Goal: Information Seeking & Learning: Learn about a topic

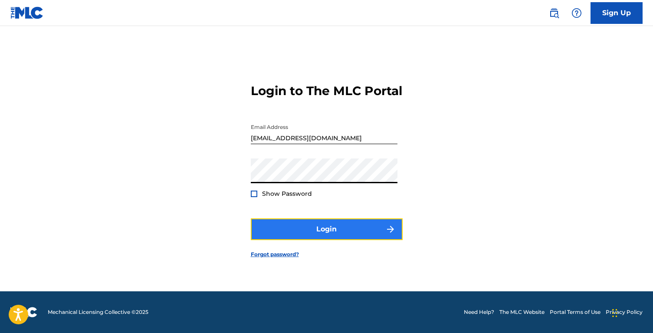
click at [276, 233] on button "Login" at bounding box center [327, 229] width 152 height 22
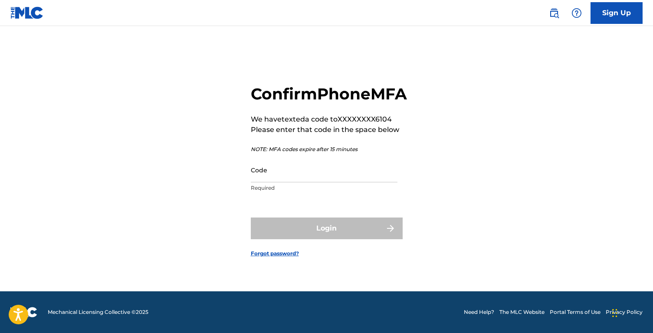
click at [283, 192] on p "Required" at bounding box center [324, 188] width 147 height 8
click at [284, 182] on input "Code" at bounding box center [324, 170] width 147 height 25
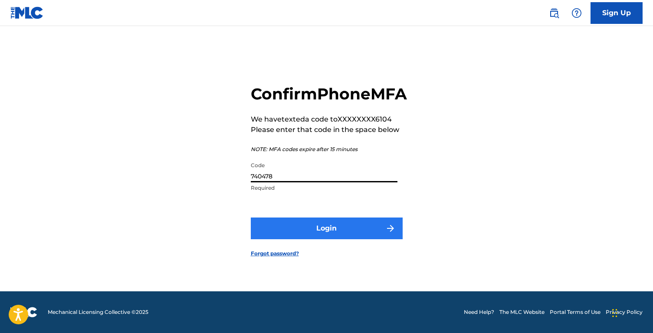
type input "740478"
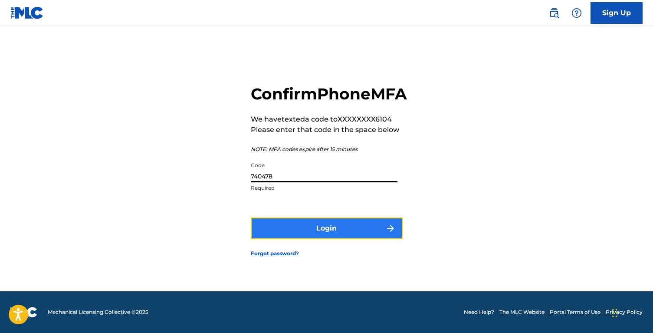
click at [299, 239] on button "Login" at bounding box center [327, 228] width 152 height 22
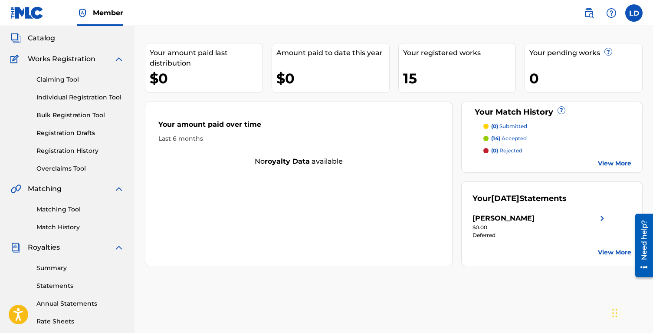
scroll to position [50, 0]
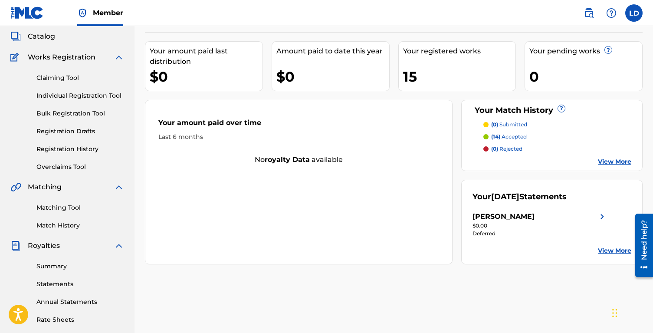
click at [504, 140] on p "(14) accepted" at bounding box center [509, 137] width 36 height 8
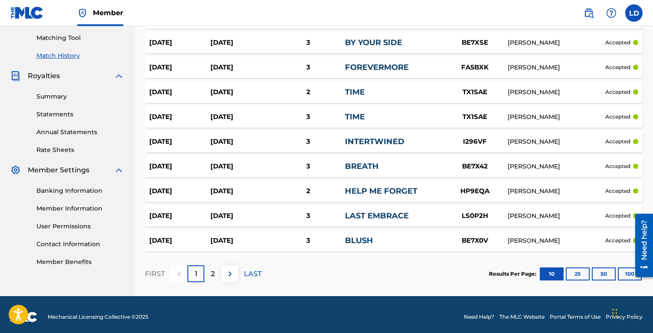
scroll to position [224, 0]
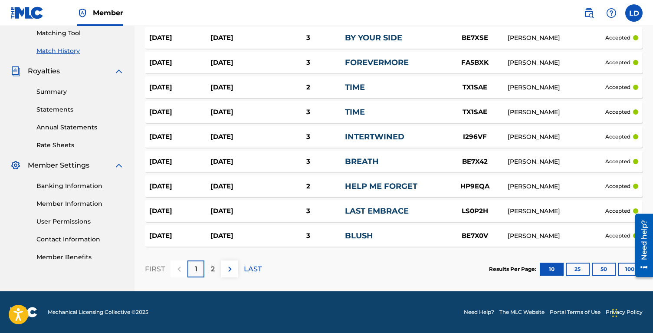
click at [373, 185] on link "HELP ME FORGET" at bounding box center [381, 186] width 72 height 10
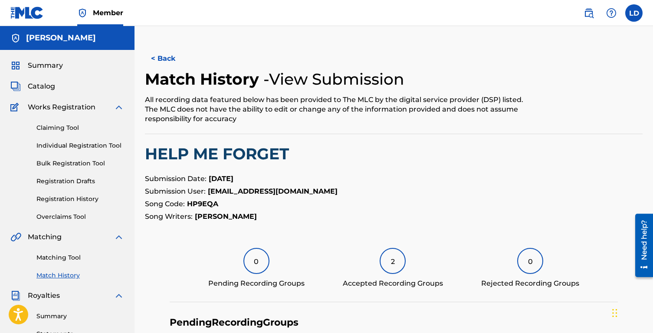
click at [37, 97] on div "Summary Catalog Works Registration Claiming Tool Individual Registration Tool B…" at bounding box center [67, 273] width 135 height 447
click at [37, 93] on div "Summary Catalog Works Registration Claiming Tool Individual Registration Tool B…" at bounding box center [67, 273] width 135 height 447
click at [37, 87] on span "Catalog" at bounding box center [41, 86] width 27 height 10
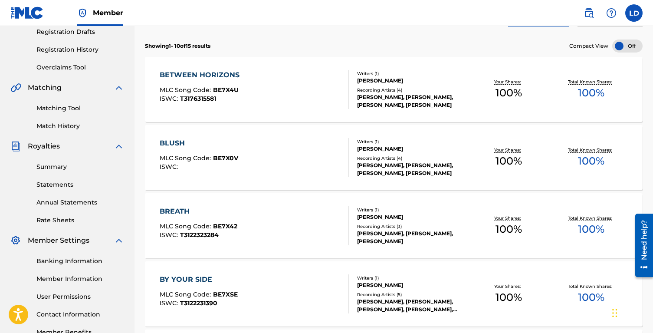
scroll to position [168, 0]
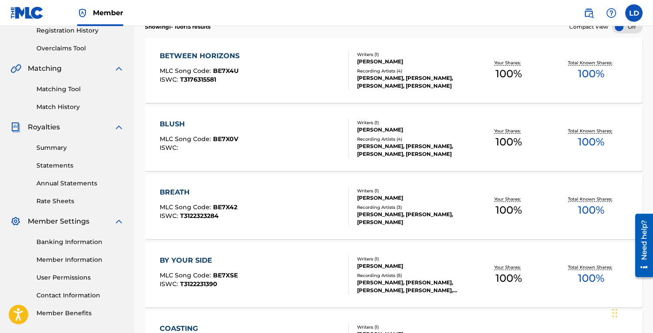
click at [241, 66] on div "BETWEEN HORIZONS MLC Song Code : BE7X4U ISWC : T3176315581" at bounding box center [202, 70] width 84 height 39
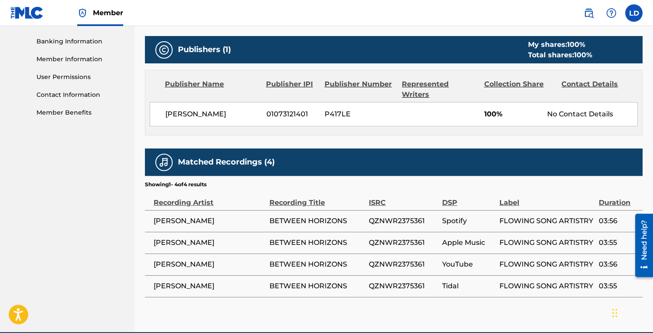
scroll to position [377, 0]
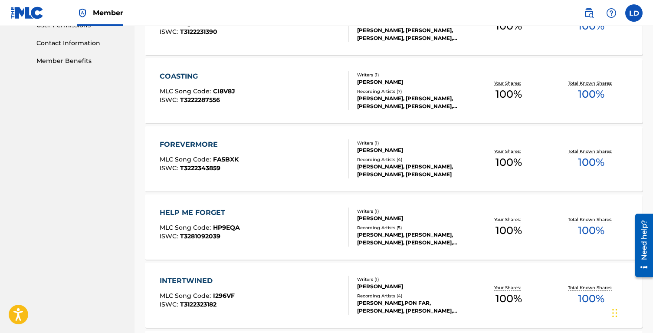
scroll to position [423, 0]
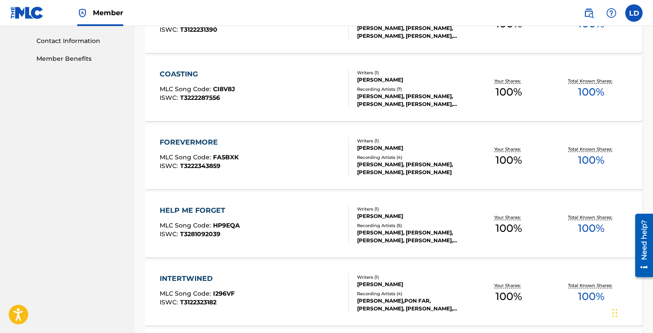
click at [297, 206] on div "HELP ME FORGET MLC Song Code : HP9EQA ISWC : T3281092039" at bounding box center [254, 224] width 189 height 39
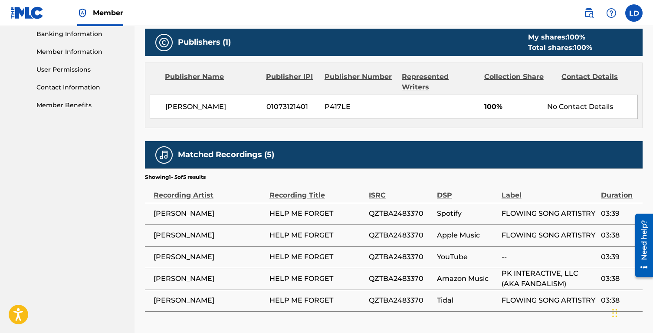
scroll to position [381, 0]
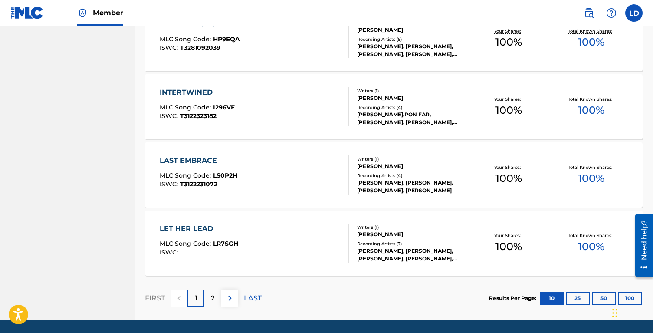
scroll to position [638, 0]
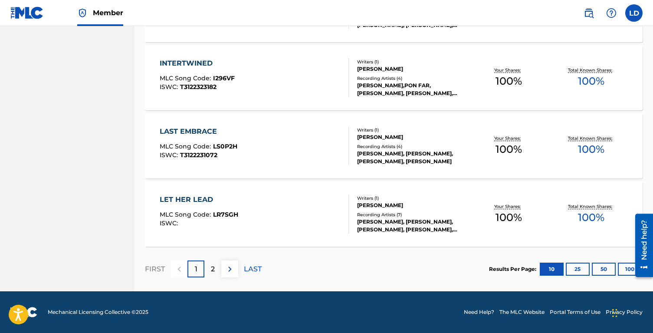
click at [310, 201] on div "LET HER LEAD MLC Song Code : LR7SGH ISWC :" at bounding box center [254, 213] width 189 height 39
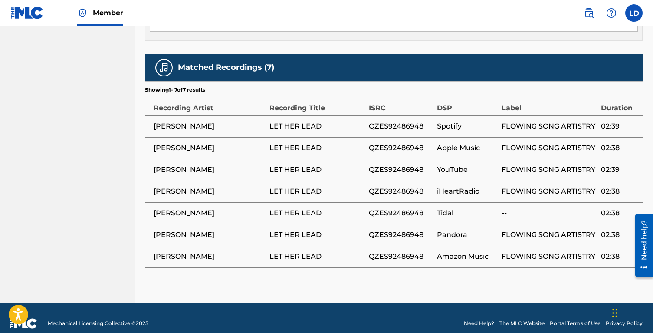
scroll to position [448, 0]
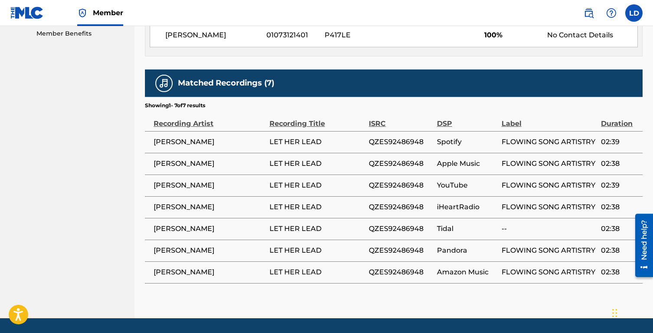
scroll to position [638, 0]
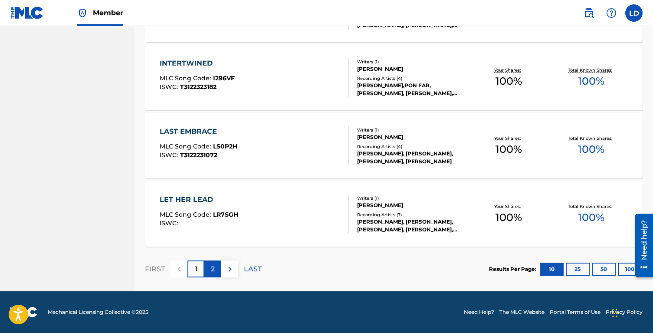
click at [212, 269] on p "2" at bounding box center [213, 269] width 4 height 10
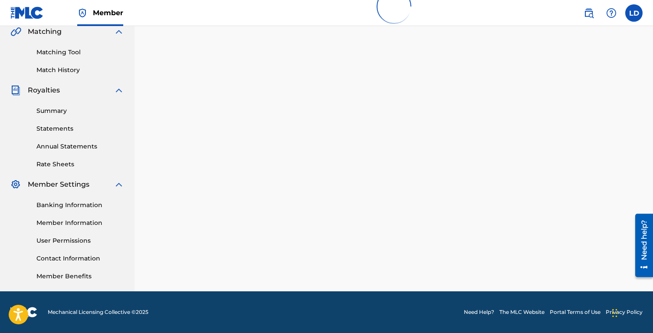
scroll to position [0, 0]
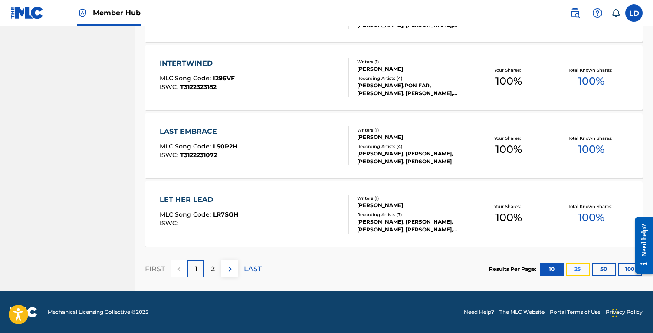
click at [583, 272] on button "25" at bounding box center [578, 269] width 24 height 13
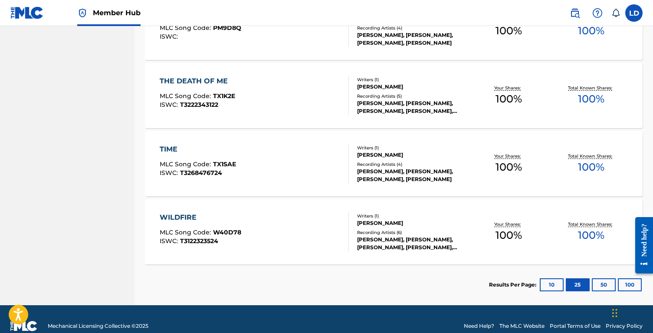
scroll to position [997, 0]
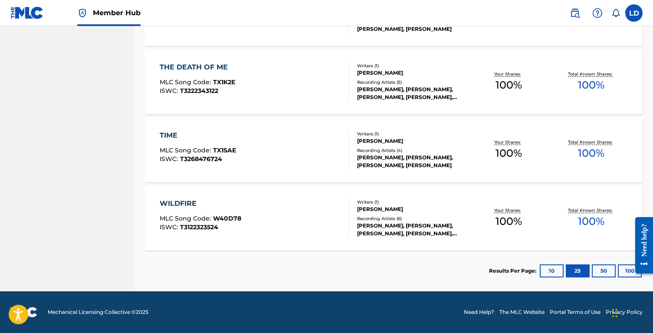
click at [314, 62] on div "THE DEATH OF ME MLC Song Code : TX1K2E ISWC : T3222343122" at bounding box center [254, 81] width 189 height 39
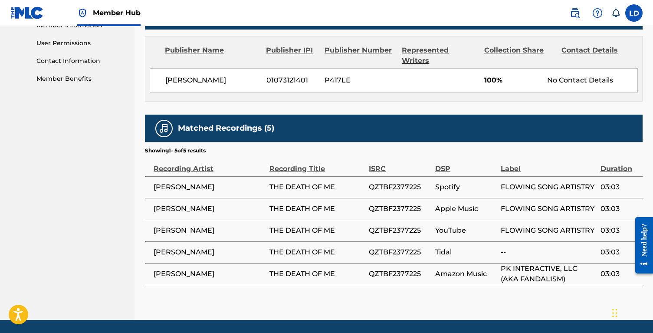
scroll to position [405, 0]
